Goal: Use online tool/utility: Utilize a website feature to perform a specific function

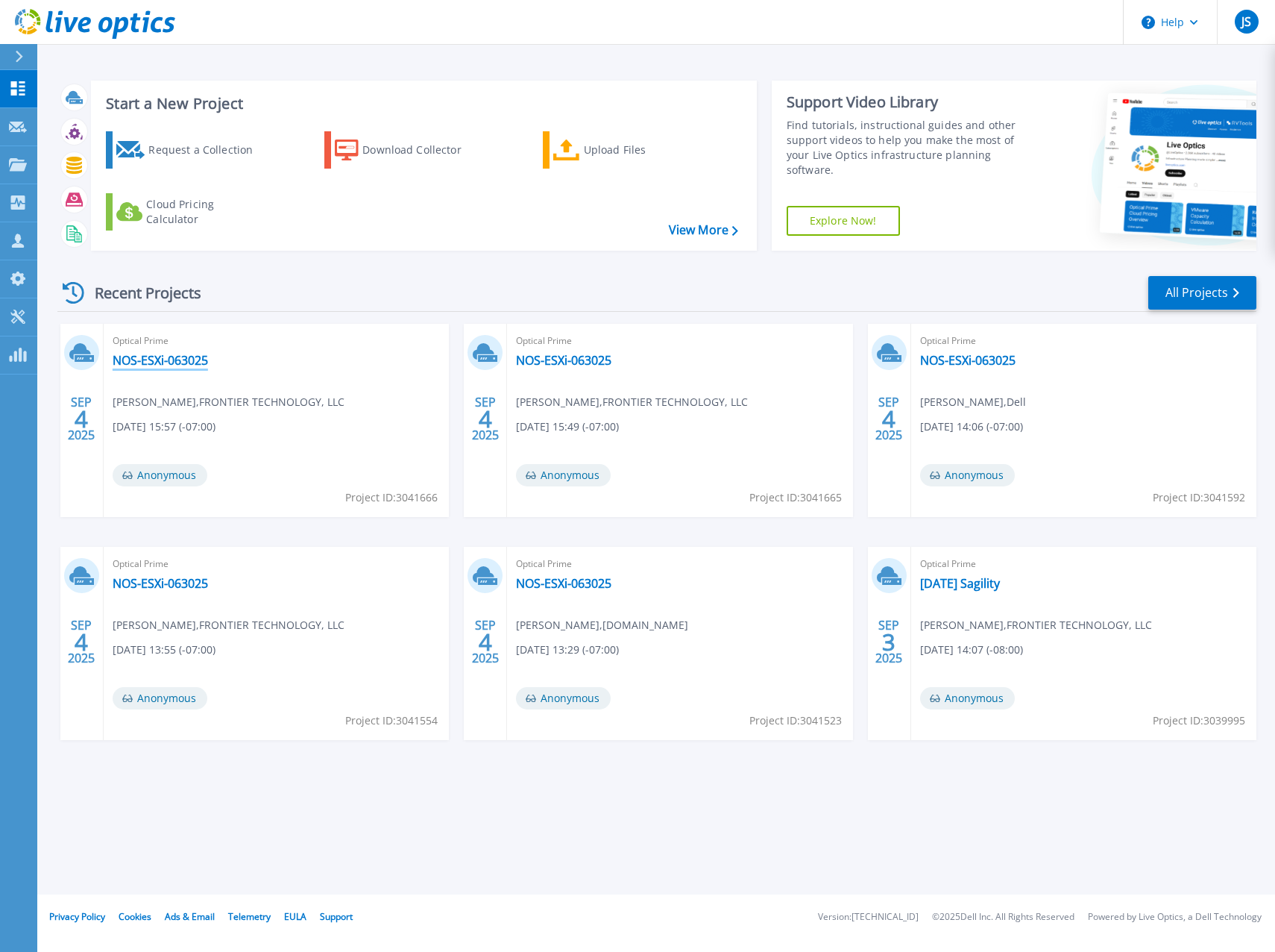
click at [157, 354] on link "NOS-ESXi-063025" at bounding box center [160, 360] width 95 height 15
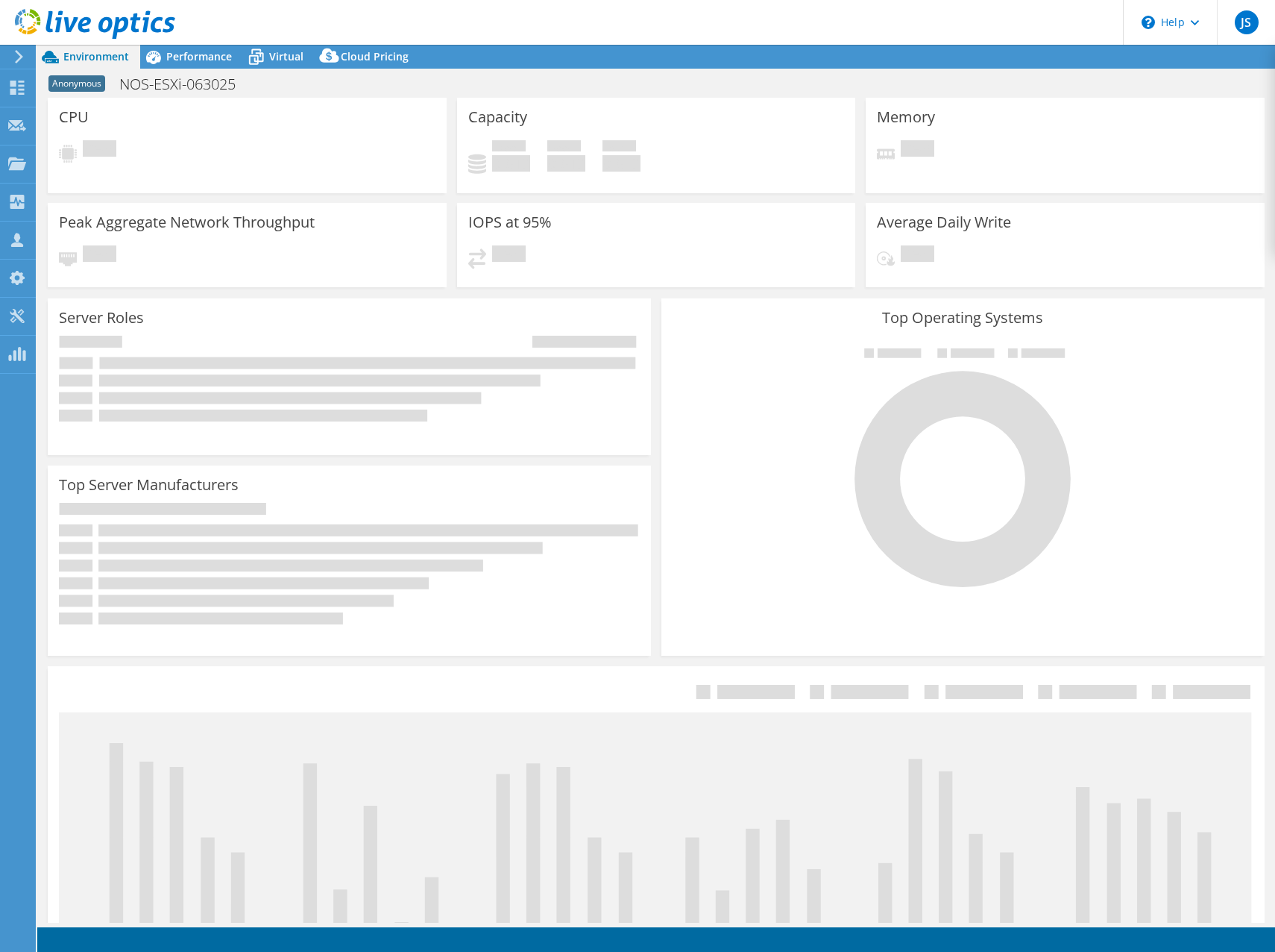
select select "USD"
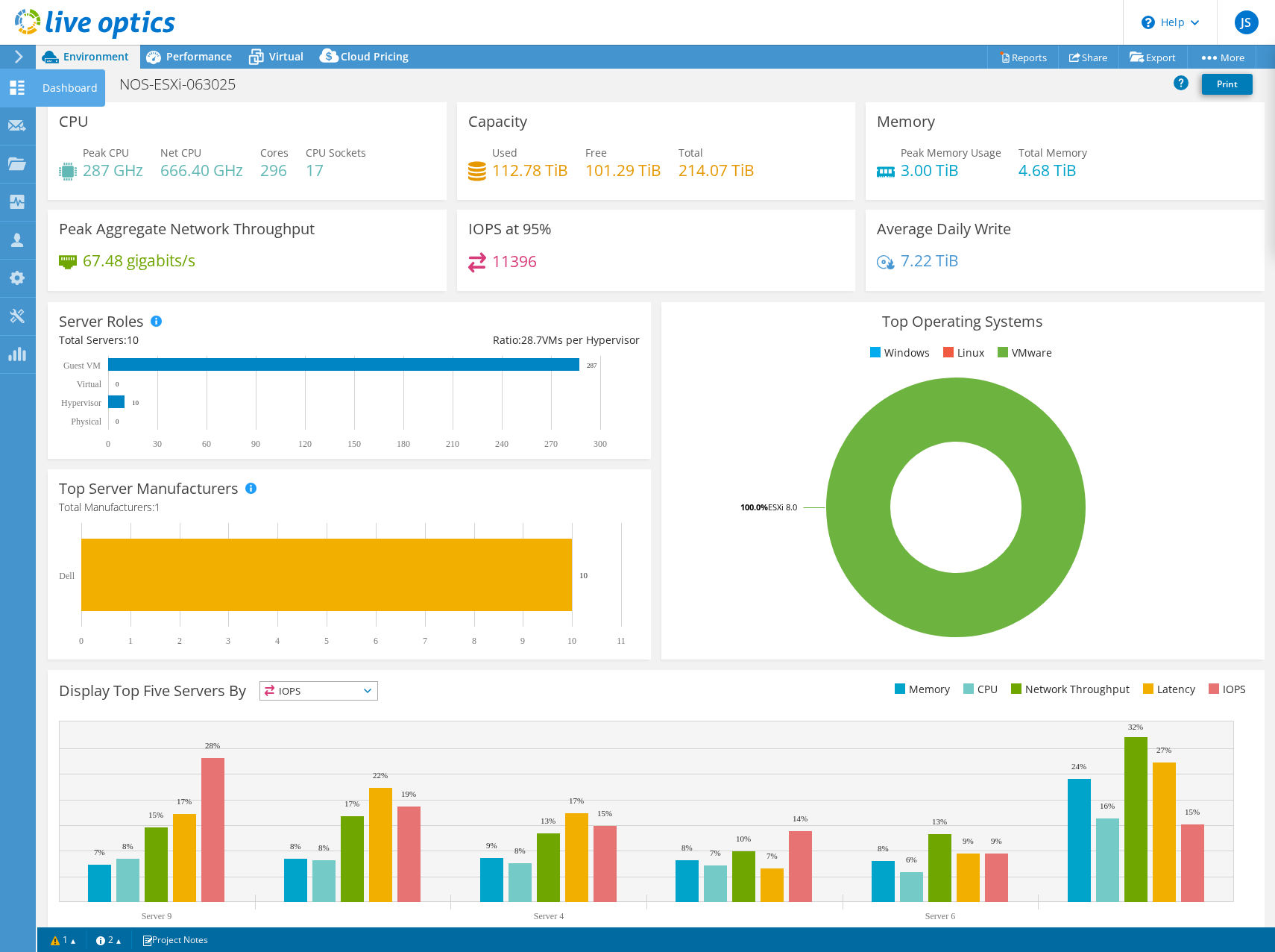
click at [20, 91] on icon at bounding box center [17, 88] width 18 height 14
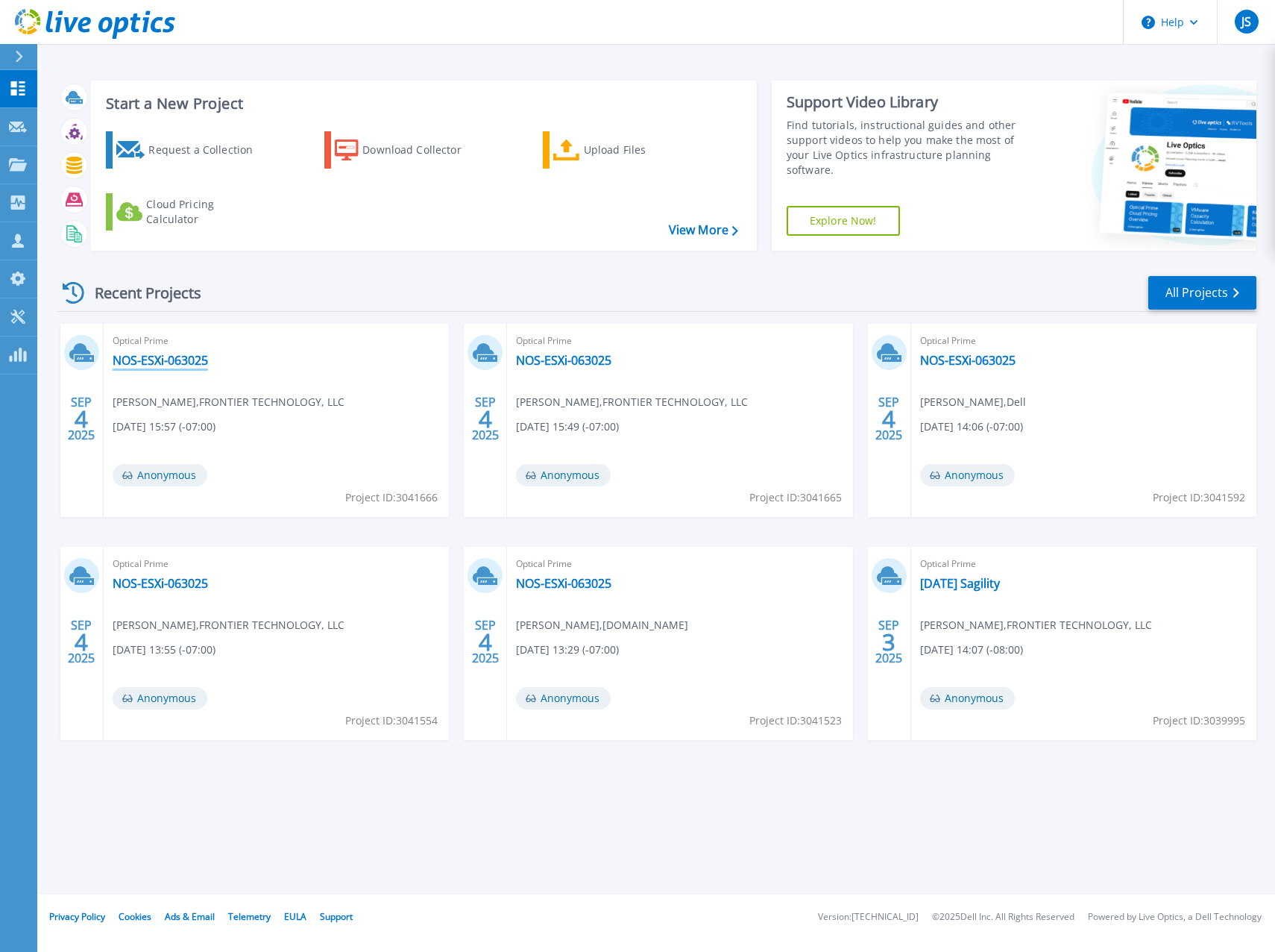
click at [135, 365] on link "NOS-ESXi-063025" at bounding box center [160, 360] width 95 height 15
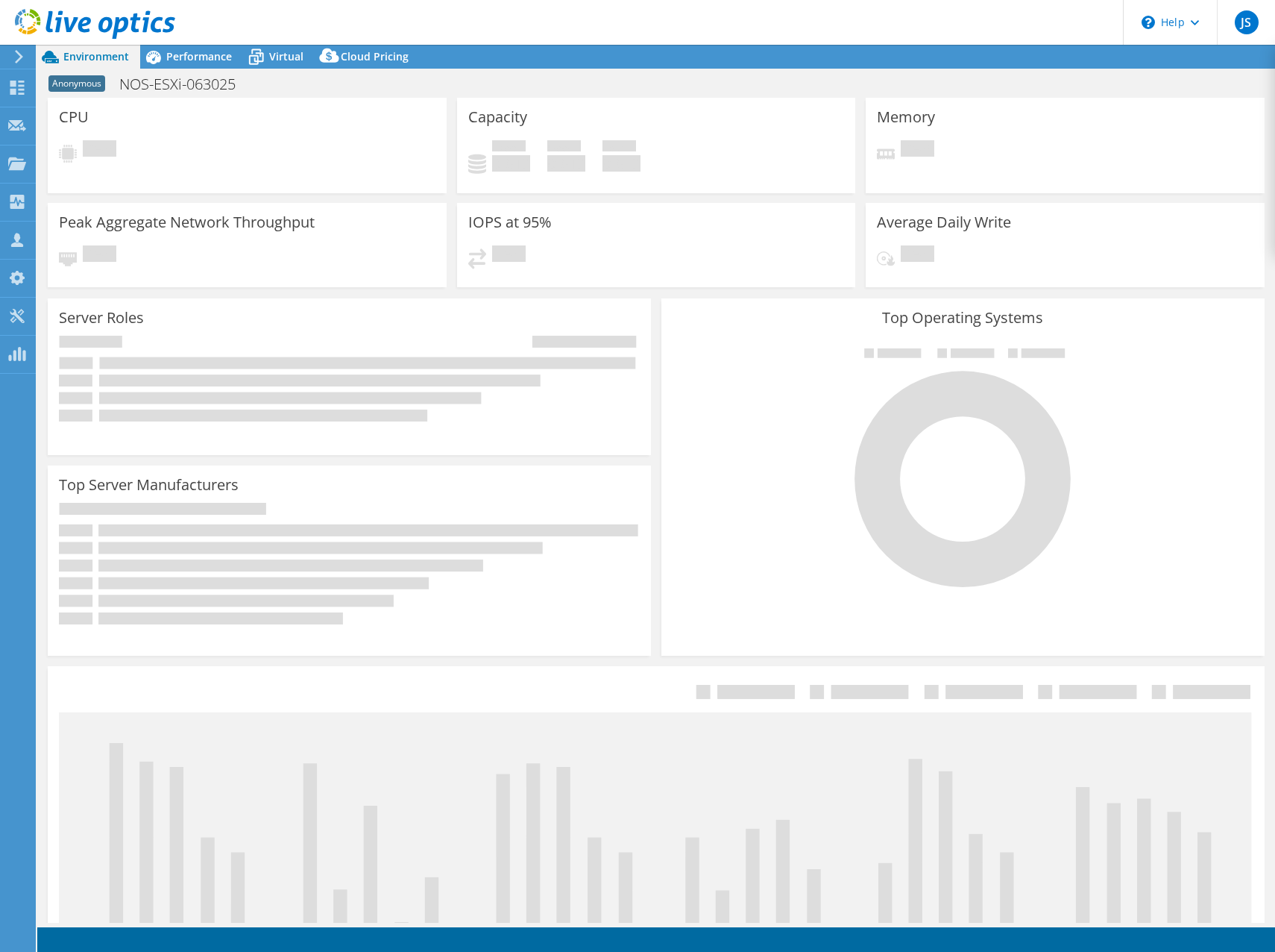
select select "USD"
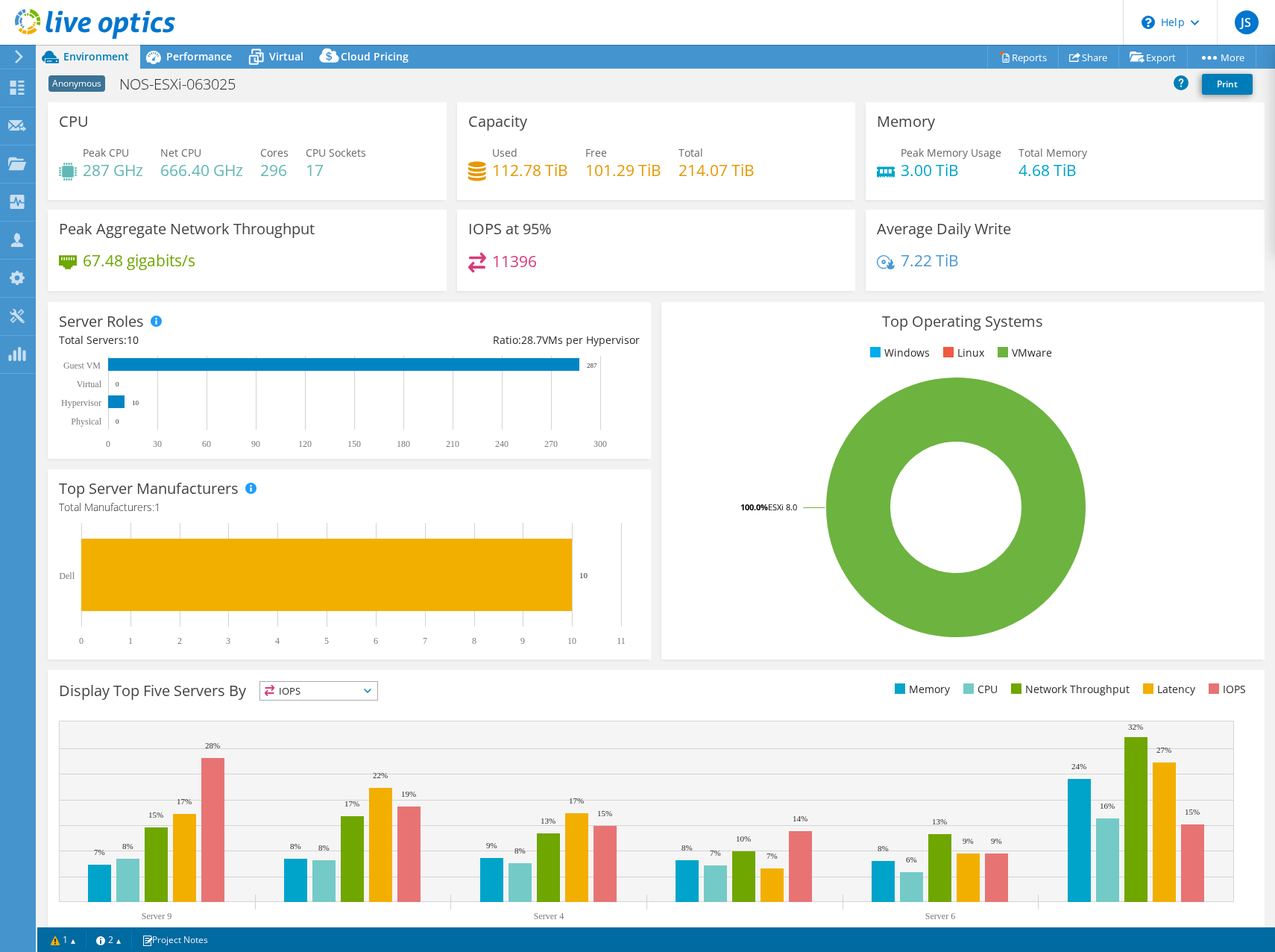
click at [12, 60] on div at bounding box center [16, 56] width 16 height 13
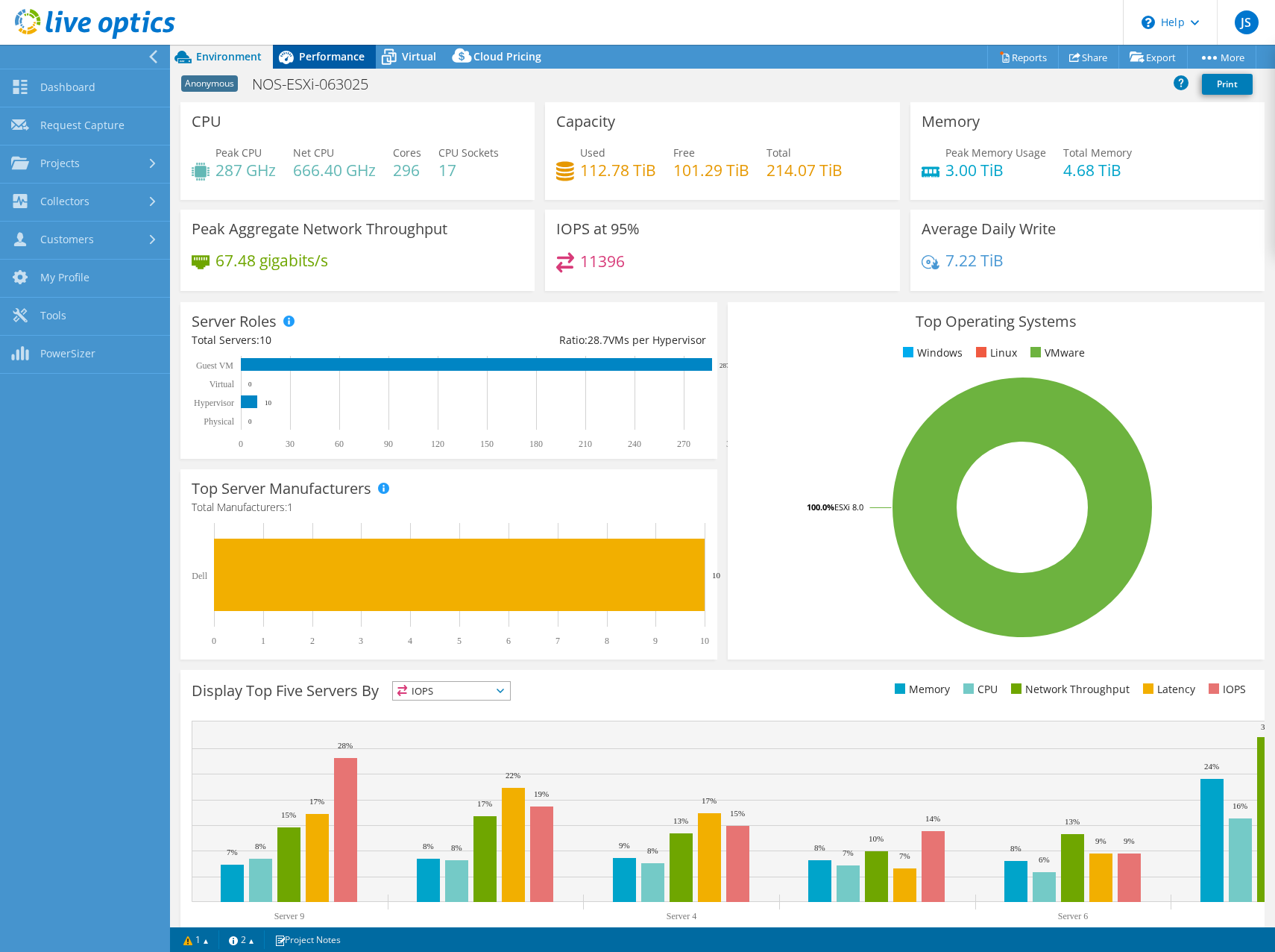
click at [320, 60] on span "Performance" at bounding box center [332, 57] width 66 height 14
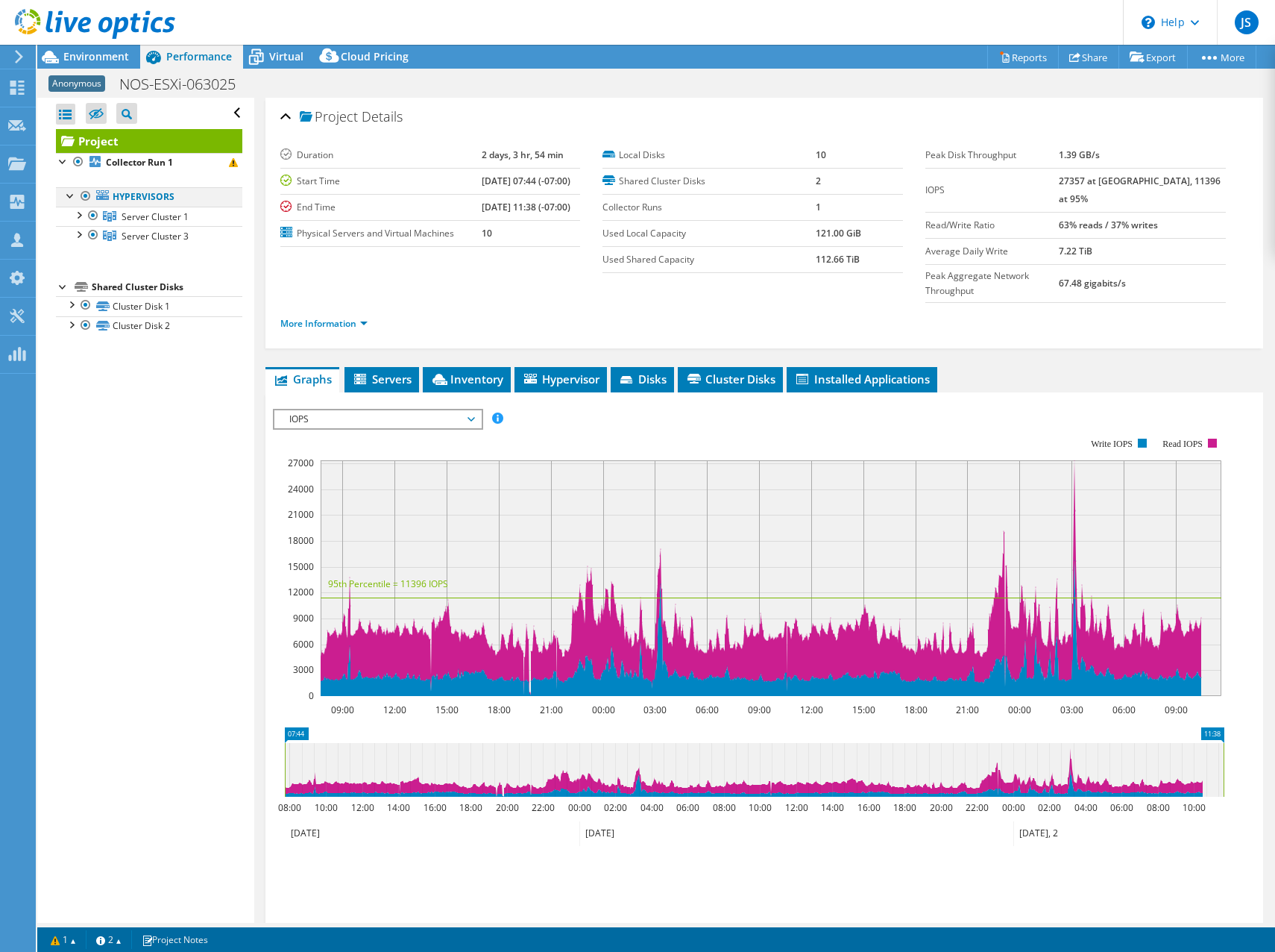
click at [71, 195] on div at bounding box center [71, 195] width 15 height 15
click at [71, 197] on div at bounding box center [71, 195] width 15 height 15
click at [73, 215] on div at bounding box center [78, 214] width 15 height 15
click at [72, 298] on div at bounding box center [78, 292] width 15 height 15
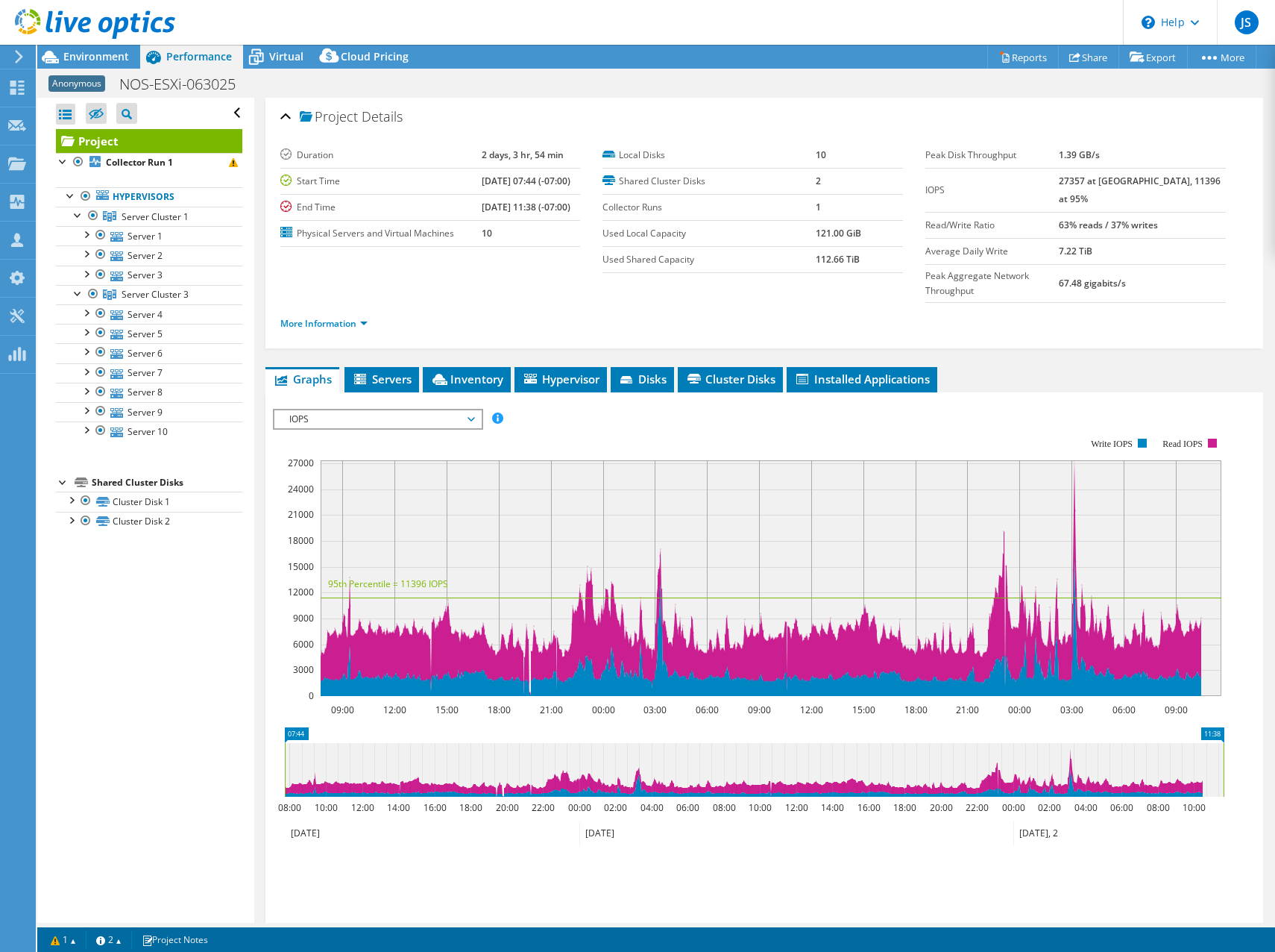
click at [134, 448] on ul "Hypervisors Server Cluster 1 Server 1" at bounding box center [149, 314] width 187 height 284
click at [150, 295] on span "Server Cluster 3" at bounding box center [155, 294] width 67 height 12
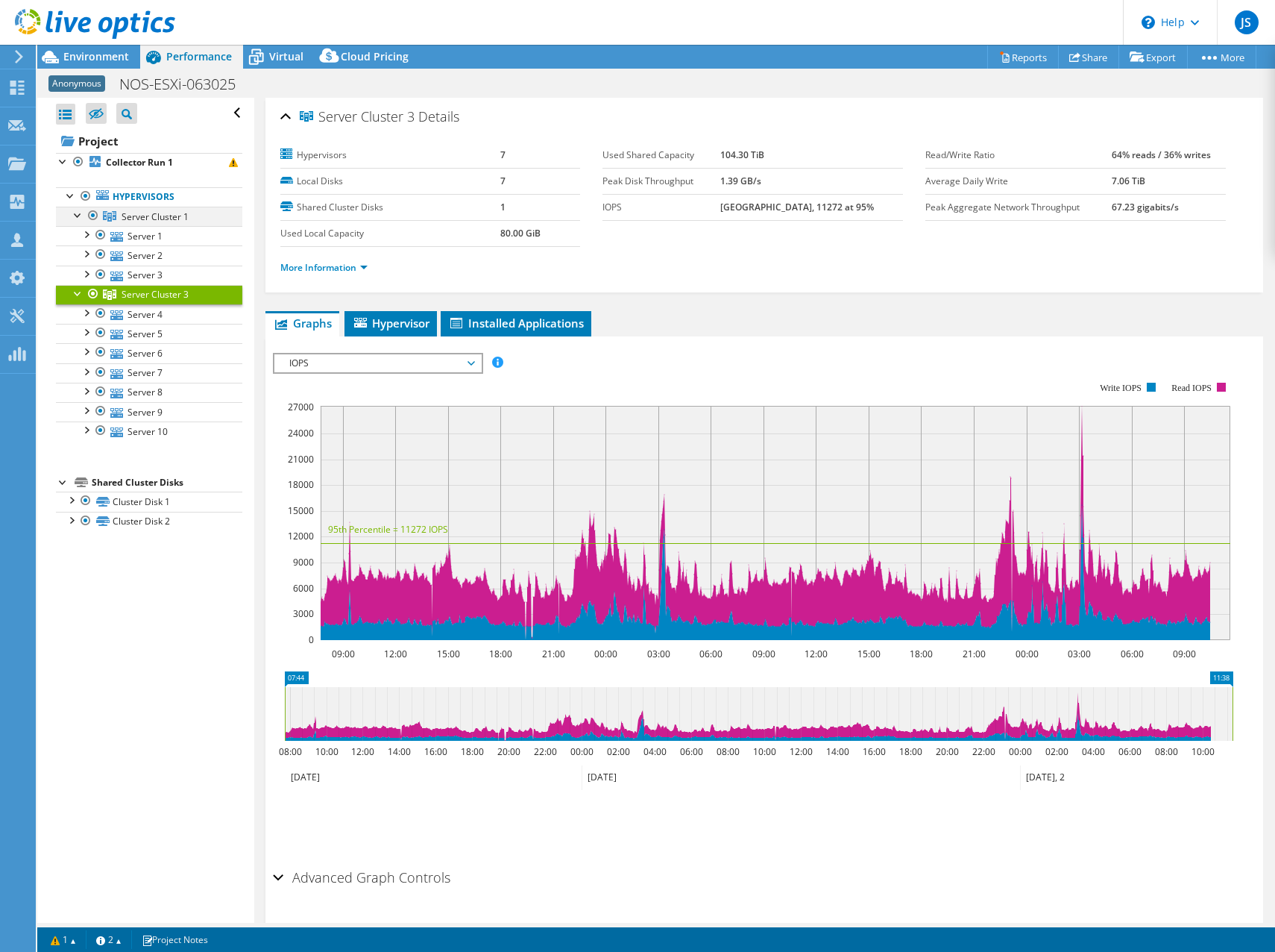
click at [94, 217] on div at bounding box center [93, 216] width 15 height 18
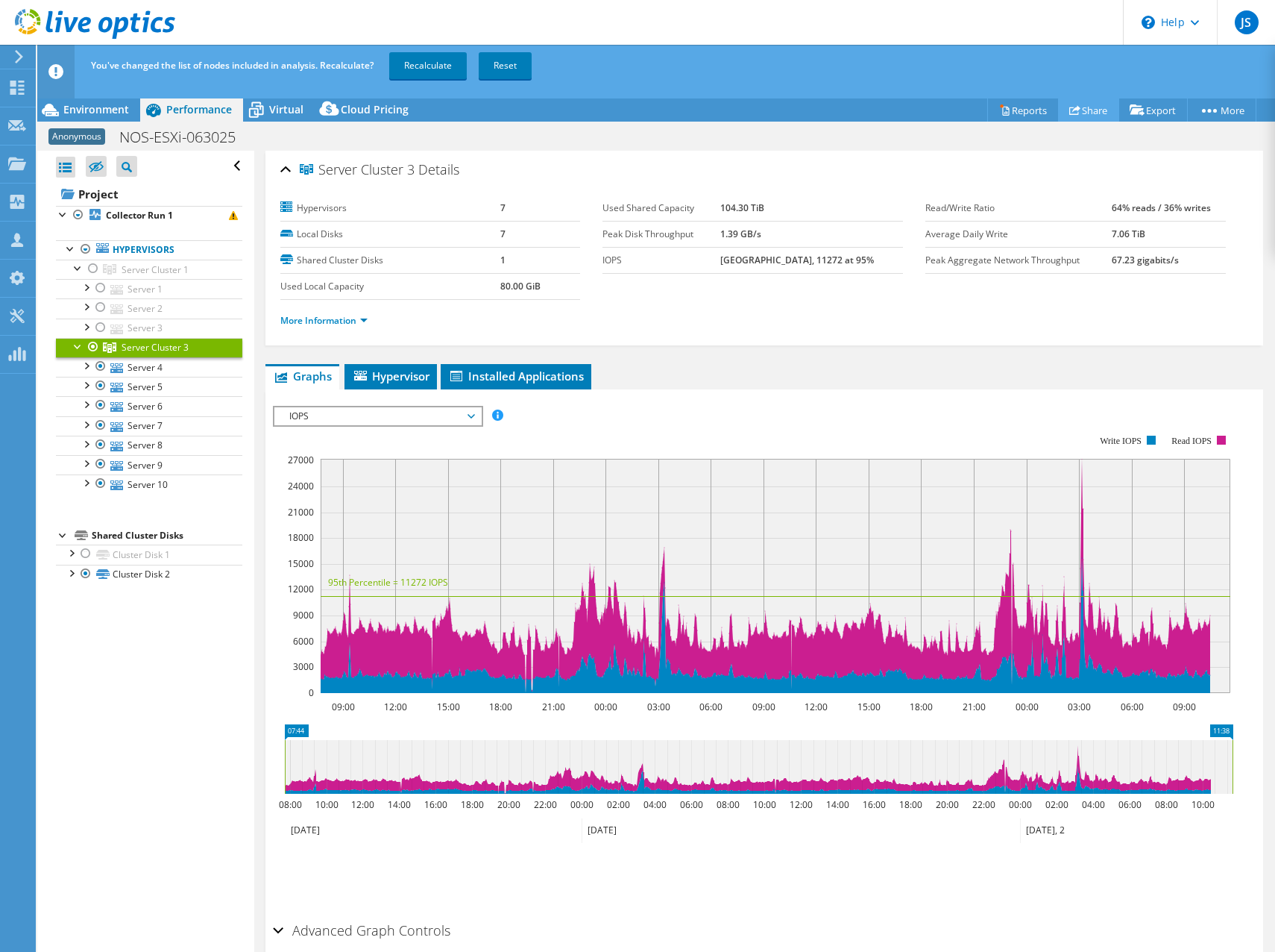
click at [1079, 109] on link "Share" at bounding box center [1088, 110] width 61 height 23
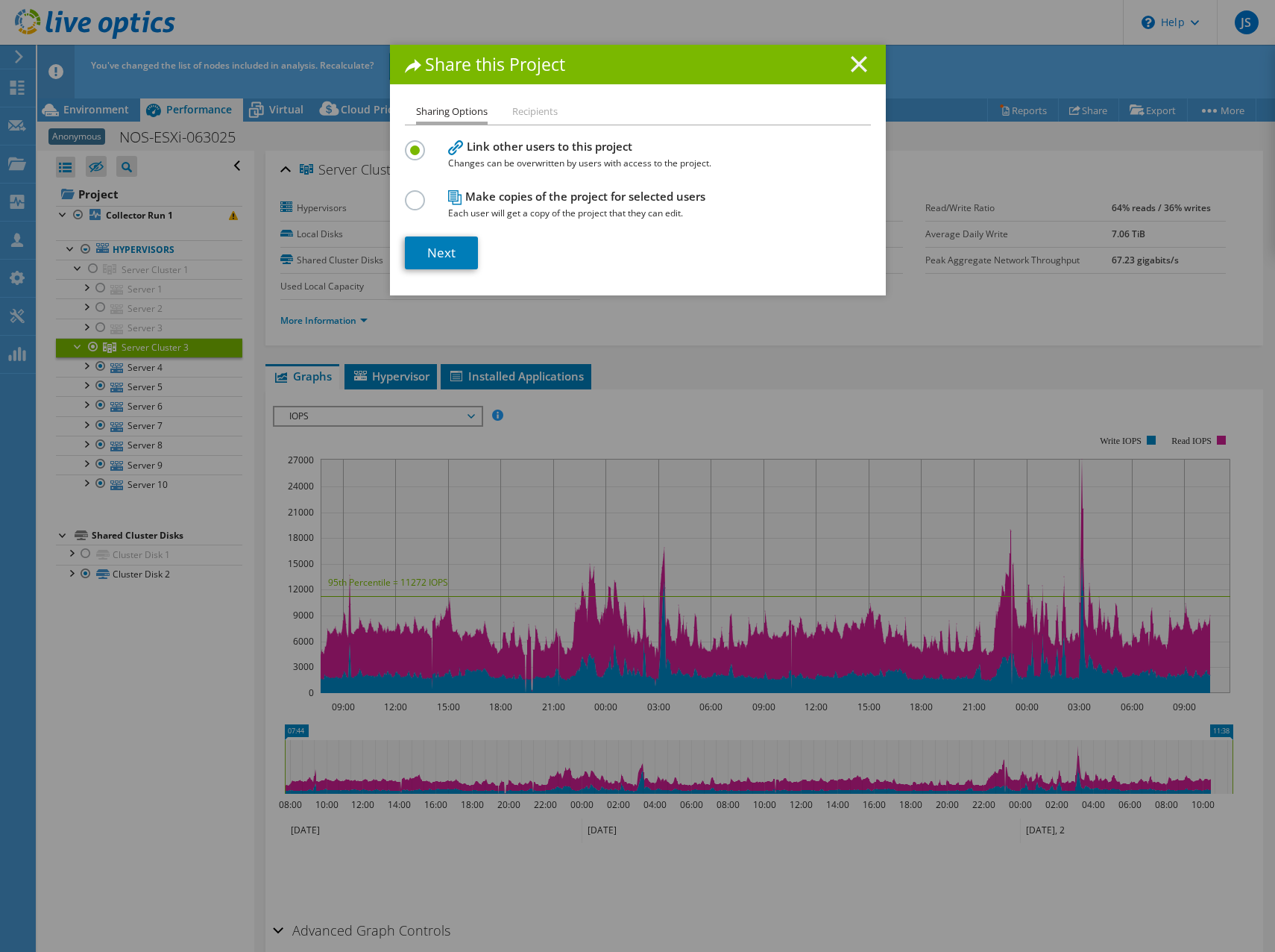
click at [860, 67] on icon at bounding box center [859, 64] width 16 height 16
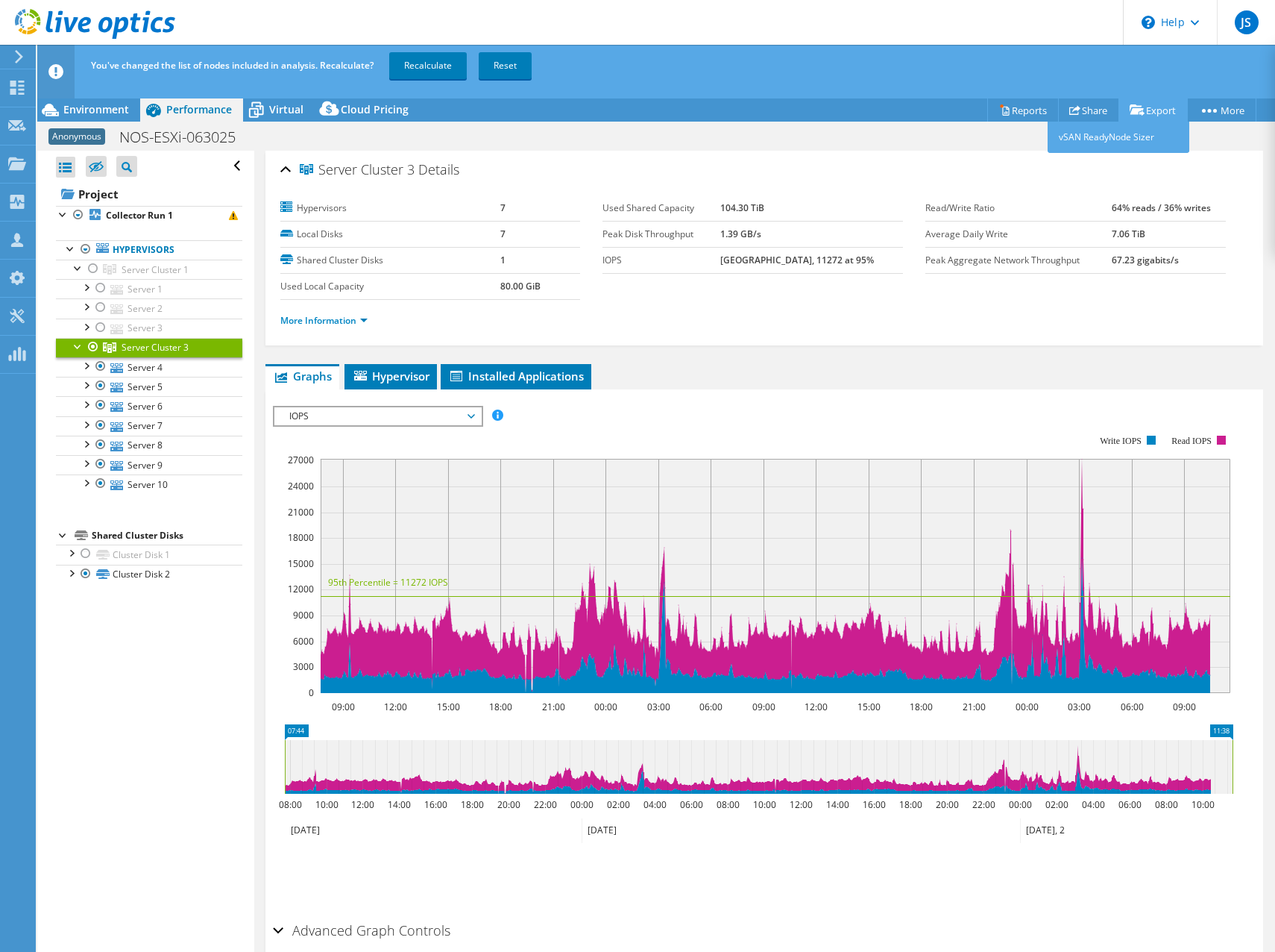
click at [1134, 105] on icon at bounding box center [1137, 110] width 15 height 11
click at [1126, 136] on link "vSAN ReadyNode Sizer" at bounding box center [1118, 137] width 142 height 31
click at [1119, 134] on link "vSAN ReadyNode Sizer" at bounding box center [1118, 137] width 142 height 31
click at [663, 330] on div "More Information" at bounding box center [765, 321] width 969 height 42
